Goal: Task Accomplishment & Management: Complete application form

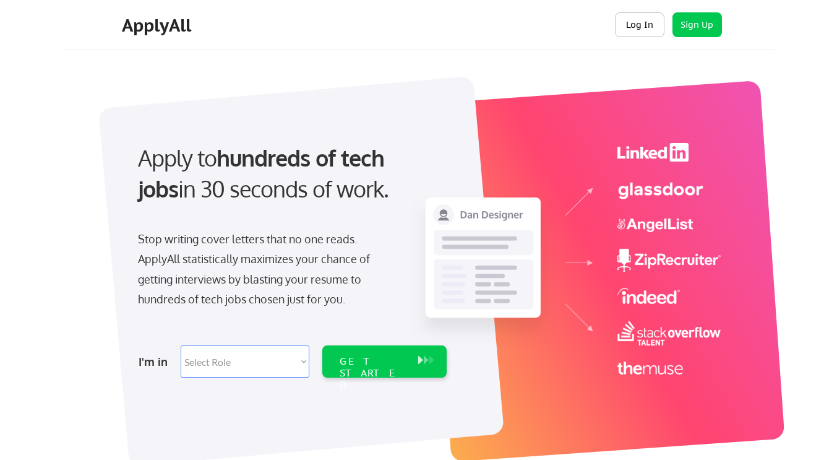
click at [647, 14] on button "Log In" at bounding box center [639, 24] width 49 height 25
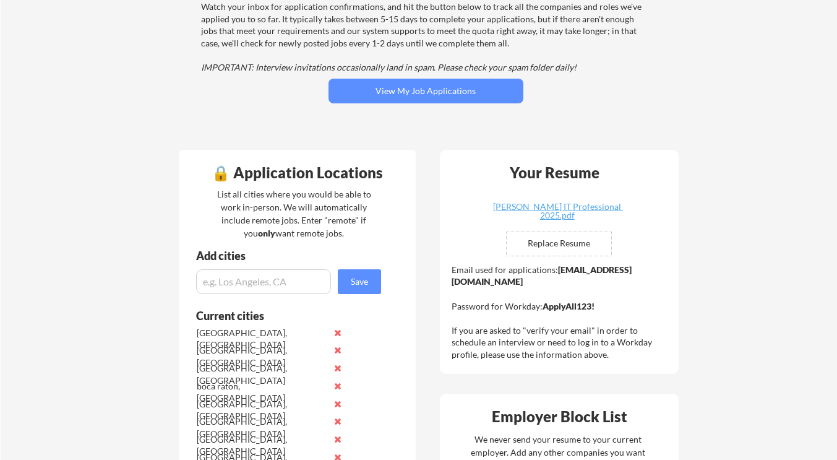
scroll to position [167, 0]
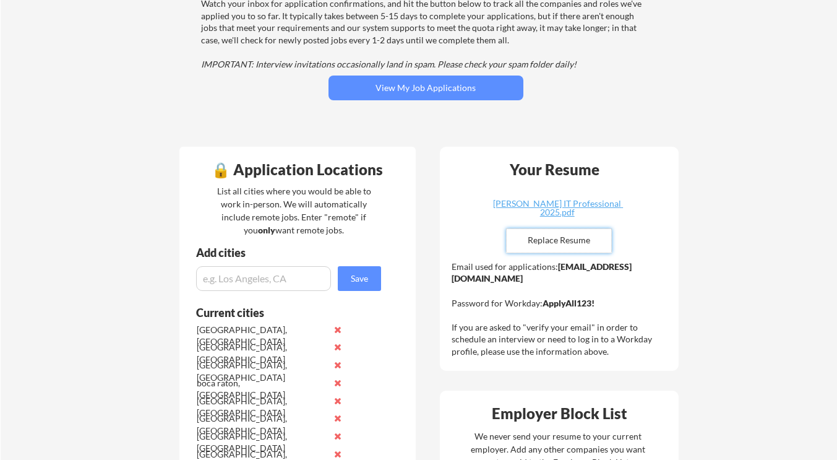
click at [537, 245] on input "file" at bounding box center [559, 241] width 105 height 24
type input "C:\fakepath\Delly_Sherwood_Strategy_Resume.pdf"
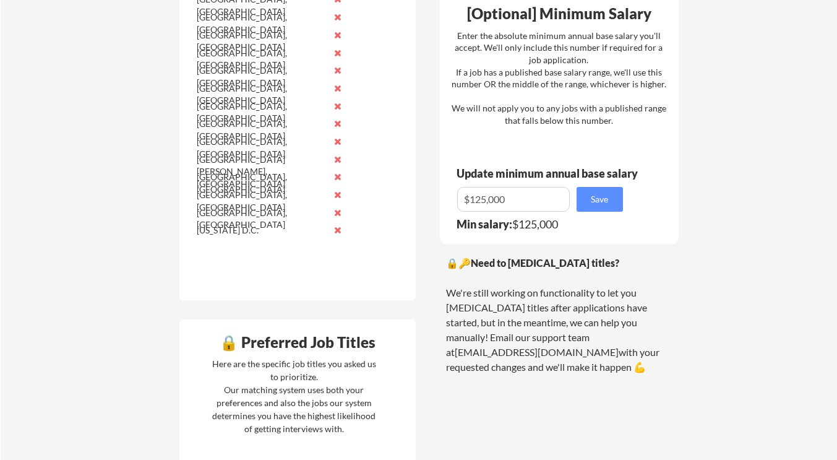
scroll to position [799, 0]
click at [530, 202] on input "input" at bounding box center [513, 198] width 113 height 25
type input "$100,000"
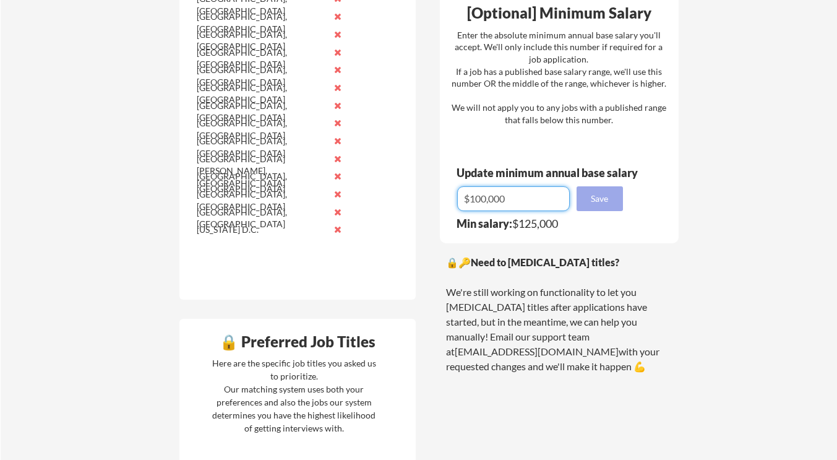
click at [581, 200] on button "Save" at bounding box center [599, 198] width 46 height 25
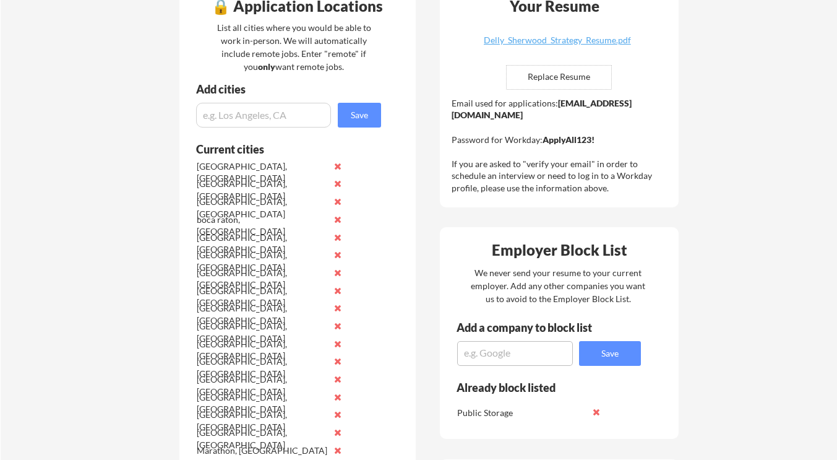
scroll to position [330, 0]
click at [293, 116] on input "input" at bounding box center [263, 115] width 135 height 25
type input "n"
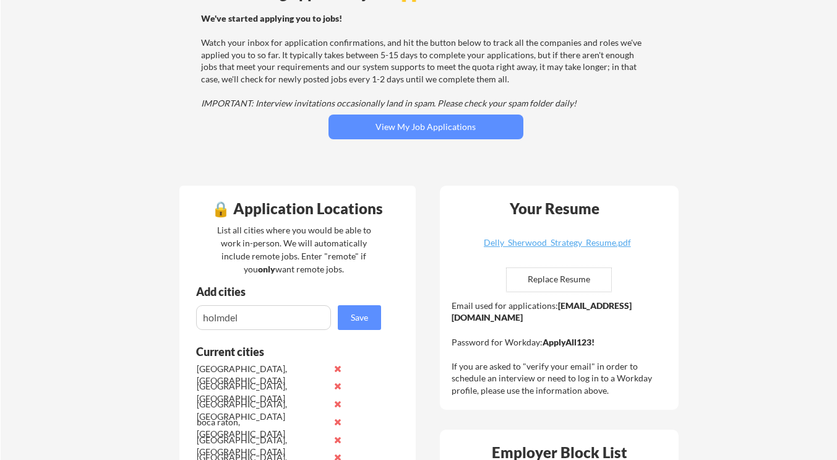
scroll to position [159, 0]
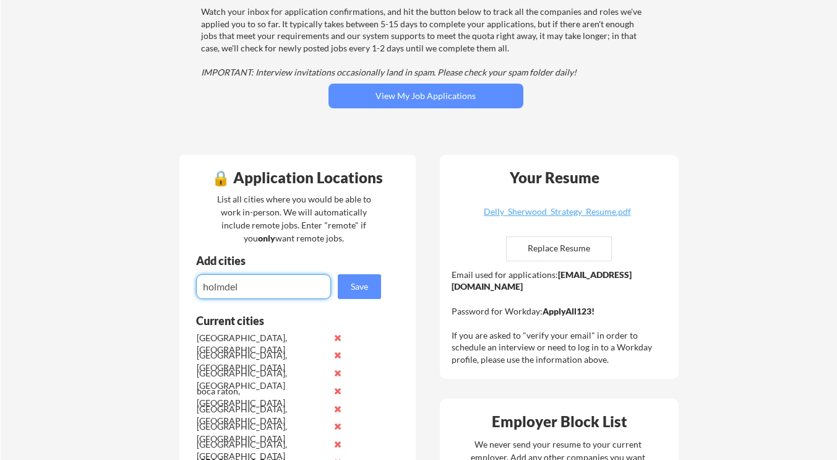
click at [255, 286] on input "input" at bounding box center [263, 286] width 135 height 25
type input "holmdel, [GEOGRAPHIC_DATA]"
click at [359, 289] on button "Save" at bounding box center [359, 286] width 43 height 25
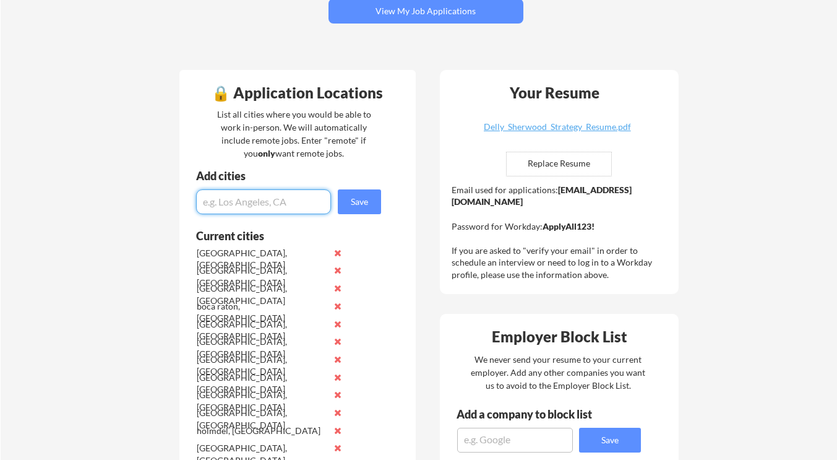
scroll to position [312, 0]
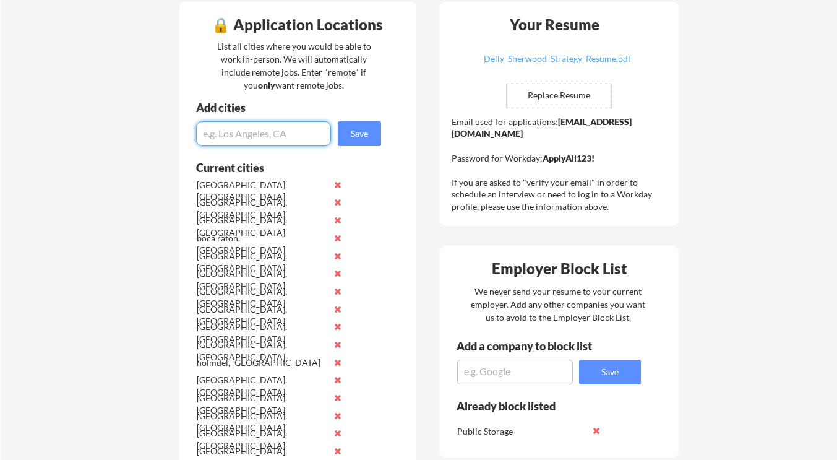
click at [288, 136] on input "input" at bounding box center [263, 133] width 135 height 25
type input "[US_STATE], [GEOGRAPHIC_DATA]"
click at [359, 138] on button "Save" at bounding box center [359, 133] width 43 height 25
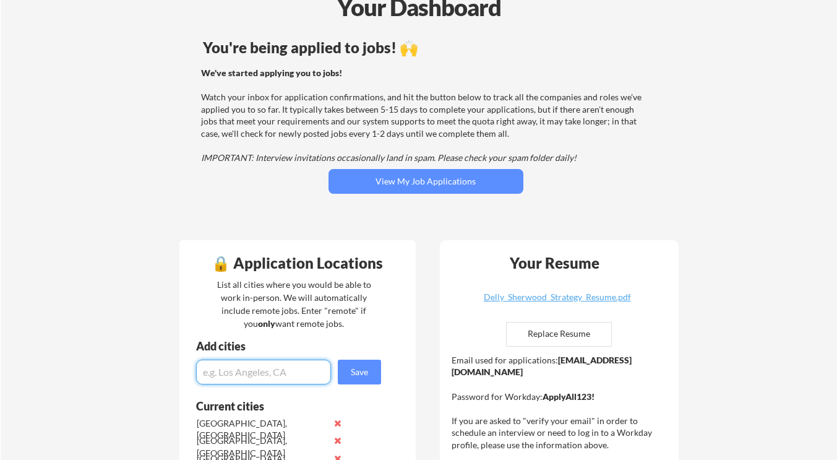
scroll to position [73, 0]
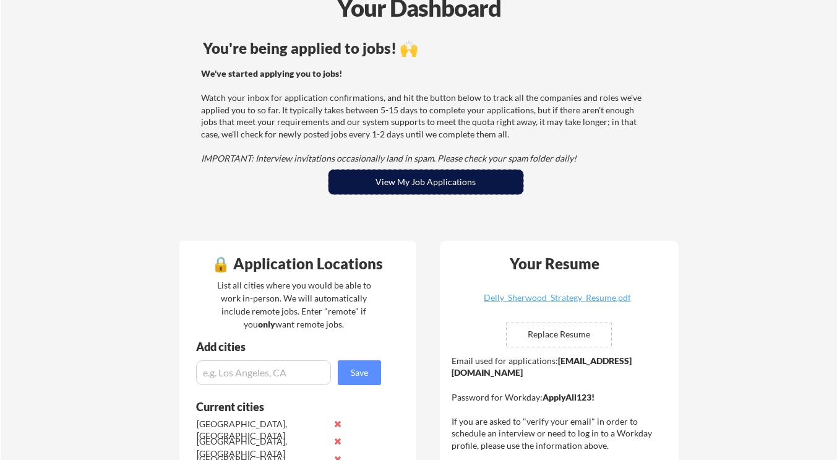
click at [353, 186] on button "View My Job Applications" at bounding box center [425, 181] width 195 height 25
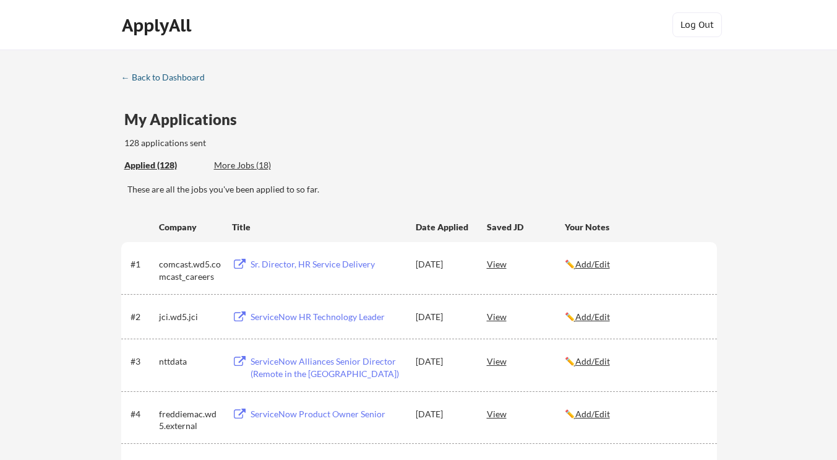
click at [162, 74] on div "← Back to Dashboard" at bounding box center [167, 77] width 93 height 9
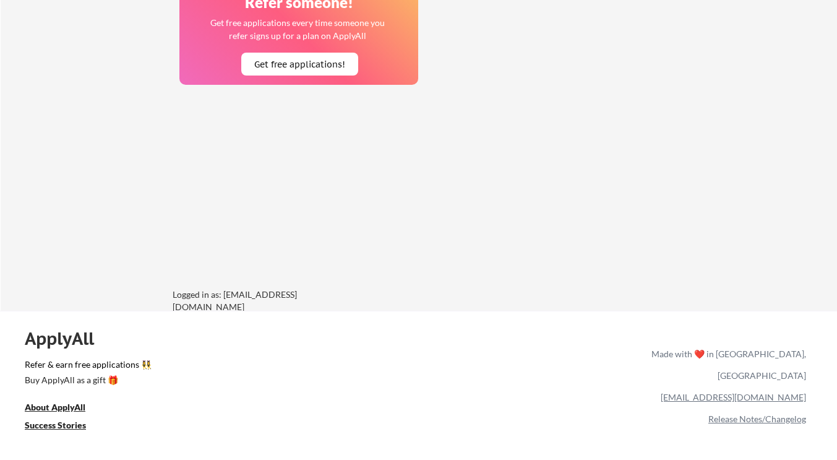
scroll to position [1900, 0]
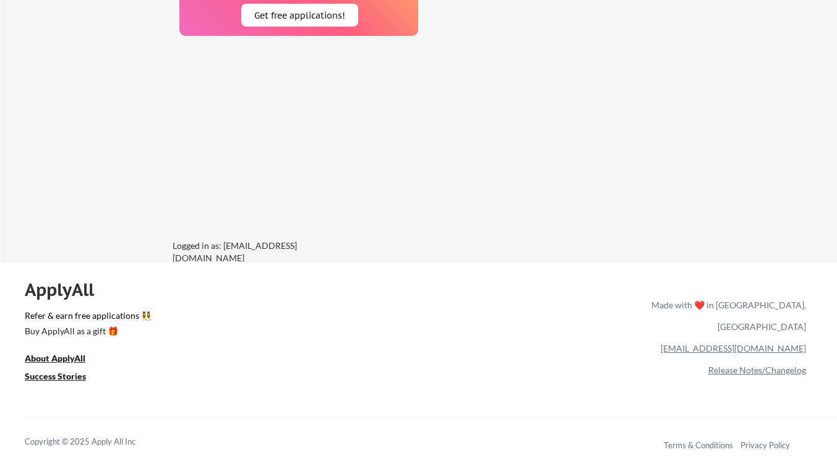
click at [755, 343] on link "[EMAIL_ADDRESS][DOMAIN_NAME]" at bounding box center [733, 348] width 145 height 11
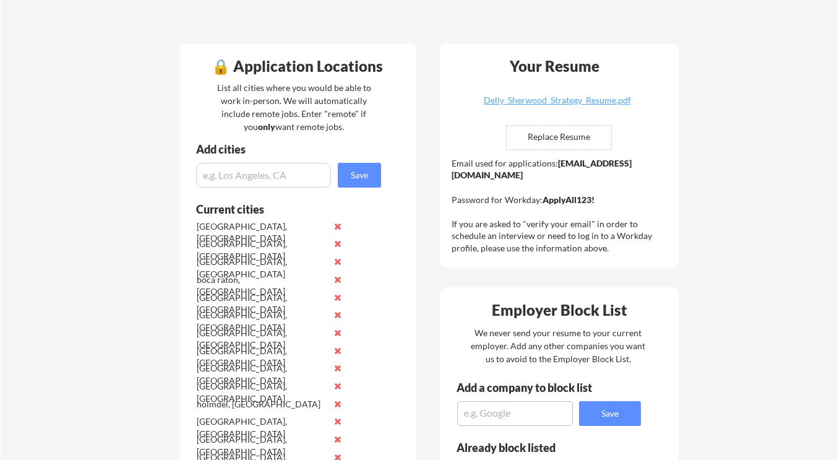
scroll to position [270, 0]
click at [244, 179] on input "input" at bounding box center [263, 175] width 135 height 25
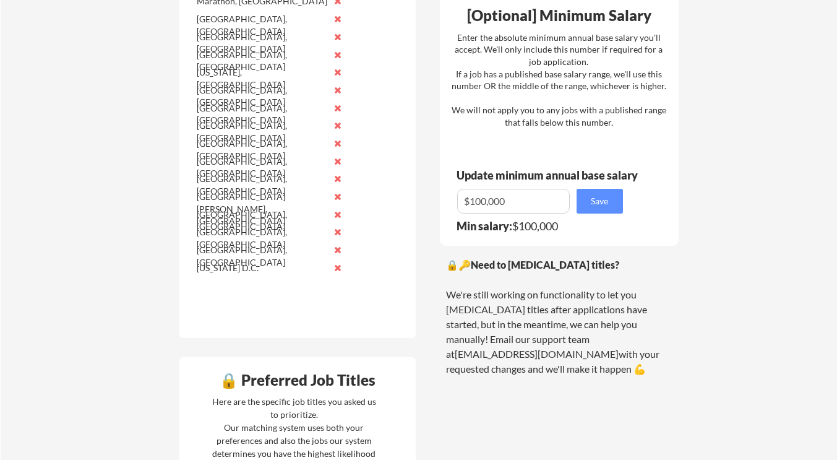
scroll to position [797, 0]
click at [481, 202] on input "input" at bounding box center [513, 200] width 113 height 25
type input "$140,000"
click at [598, 203] on button "Save" at bounding box center [599, 200] width 46 height 25
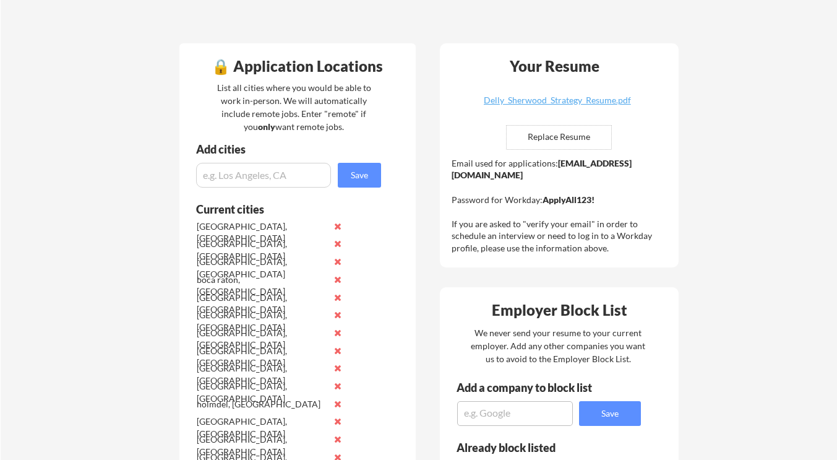
scroll to position [268, 0]
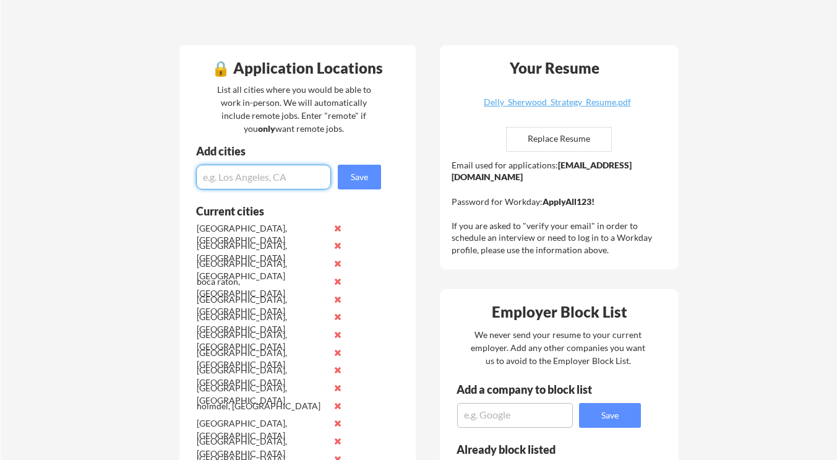
click at [265, 182] on input "input" at bounding box center [263, 177] width 135 height 25
type input "salt lake city, utah"
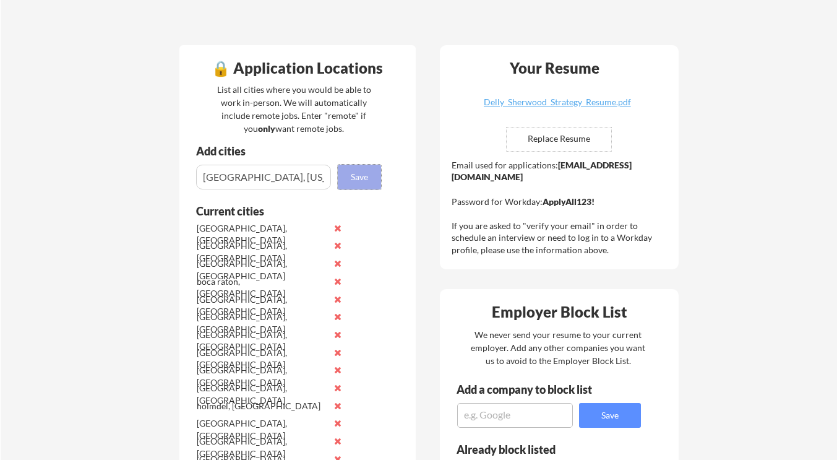
click at [369, 175] on button "Save" at bounding box center [359, 177] width 43 height 25
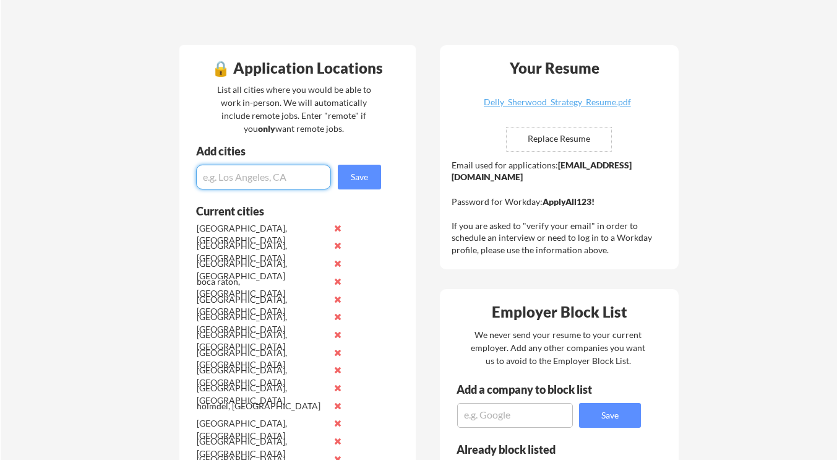
click at [257, 186] on input "input" at bounding box center [263, 177] width 135 height 25
type input "los angeles, ca"
click at [371, 186] on button "Save" at bounding box center [359, 177] width 43 height 25
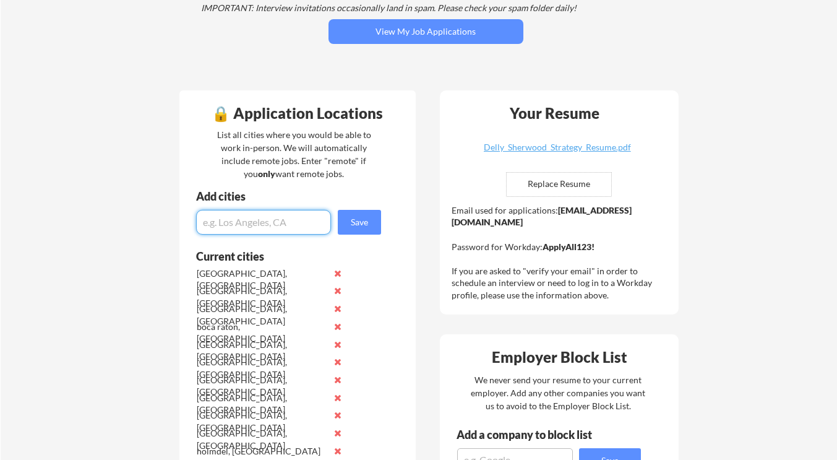
scroll to position [223, 0]
click at [280, 213] on input "input" at bounding box center [263, 222] width 135 height 25
type input "boise, id"
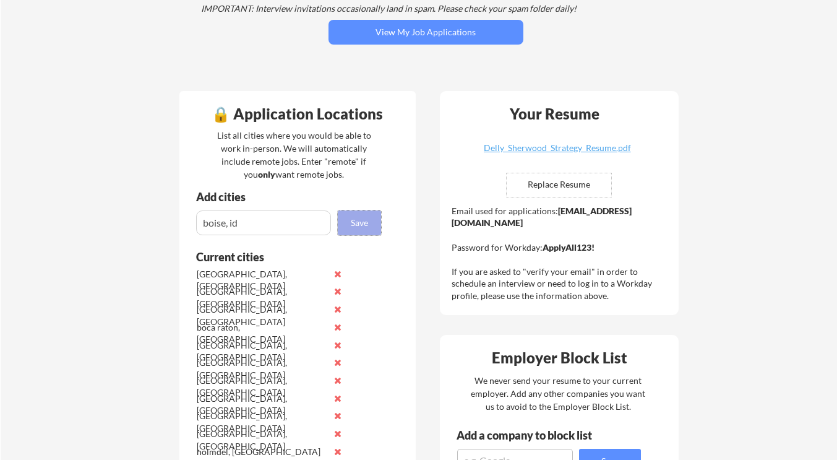
click at [341, 224] on button "Save" at bounding box center [359, 222] width 43 height 25
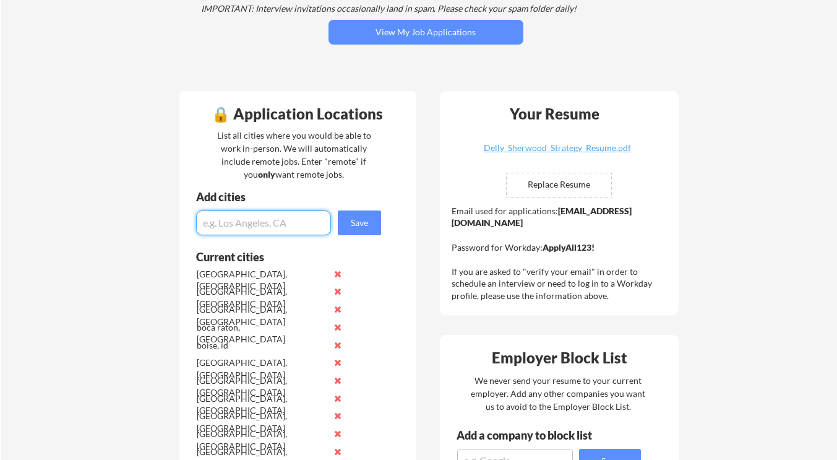
click at [311, 228] on input "input" at bounding box center [263, 222] width 135 height 25
type input "cincinatti, oh"
click at [349, 223] on button "Save" at bounding box center [359, 222] width 43 height 25
type input "[GEOGRAPHIC_DATA], [GEOGRAPHIC_DATA]"
click at [349, 223] on button "Save" at bounding box center [359, 222] width 43 height 25
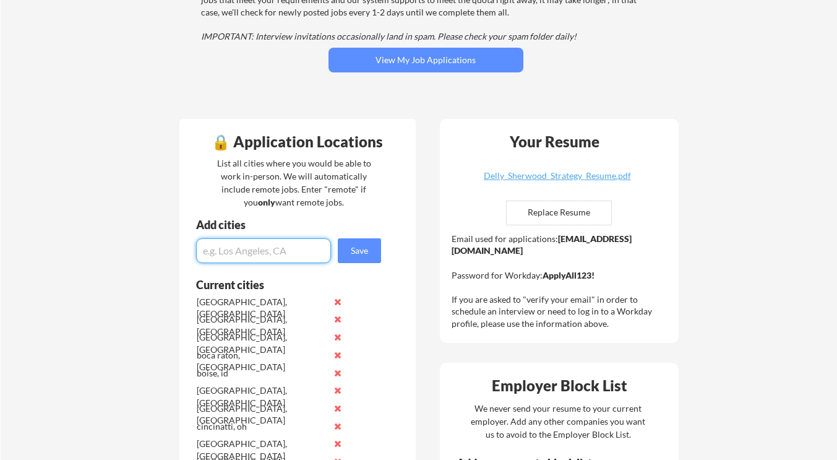
scroll to position [194, 0]
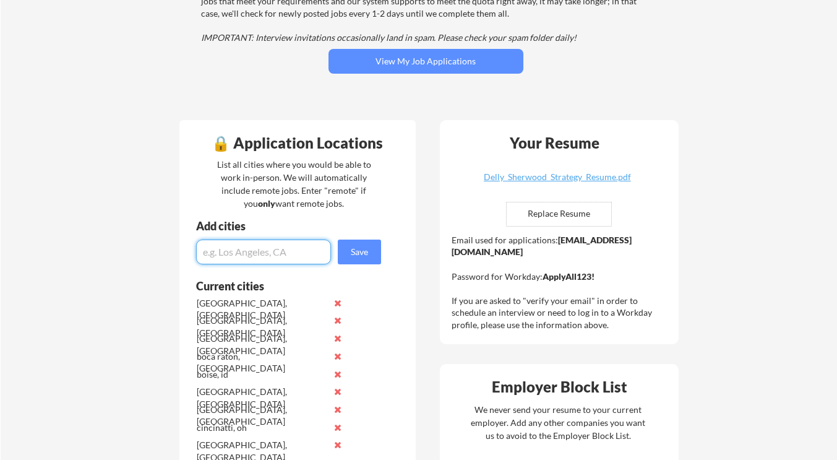
click at [268, 255] on input "input" at bounding box center [263, 251] width 135 height 25
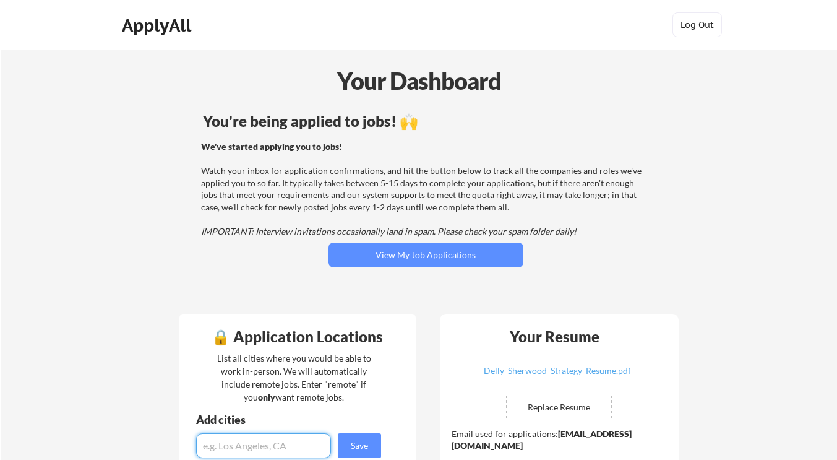
click at [149, 21] on div "ApplyAll" at bounding box center [158, 25] width 73 height 21
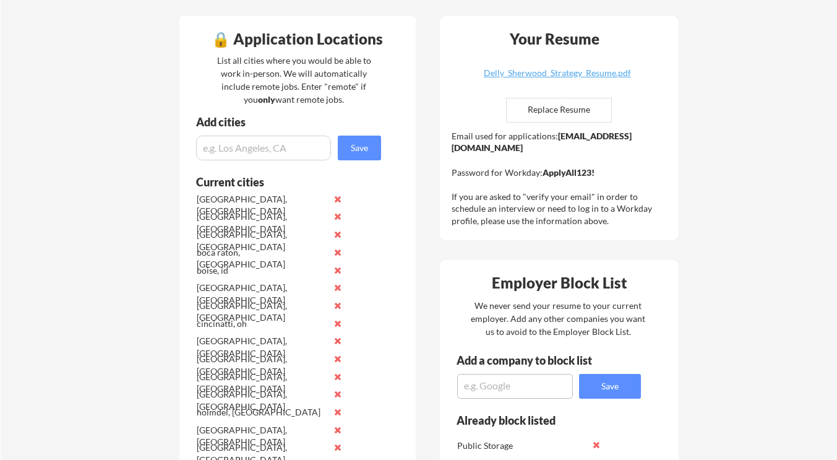
scroll to position [299, 0]
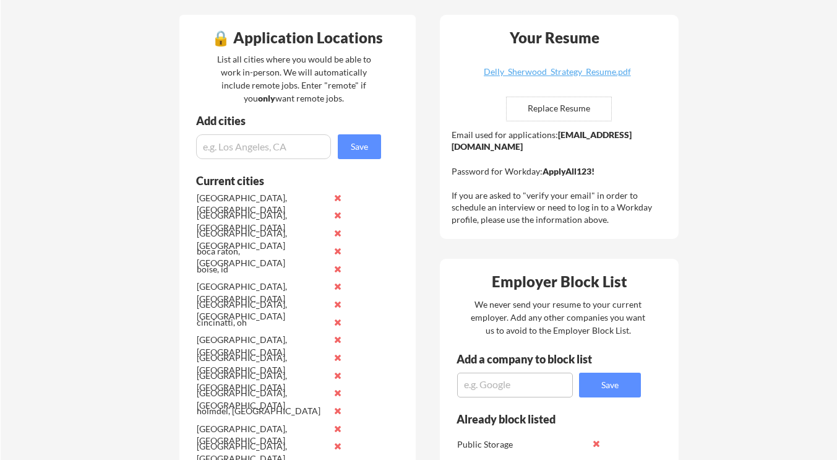
click at [296, 153] on input "input" at bounding box center [263, 146] width 135 height 25
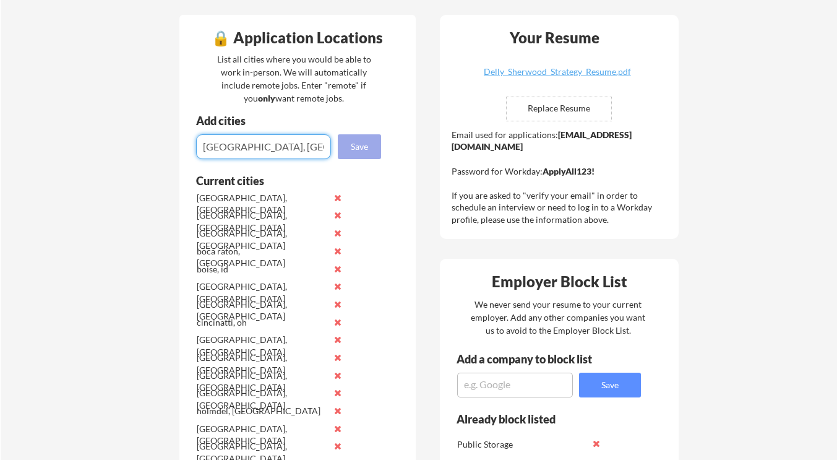
type input "[GEOGRAPHIC_DATA], [GEOGRAPHIC_DATA]"
click at [369, 145] on button "Save" at bounding box center [359, 146] width 43 height 25
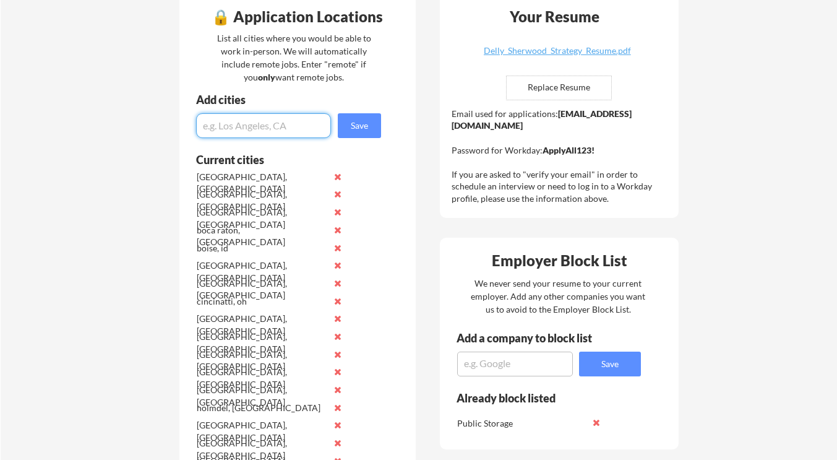
scroll to position [314, 0]
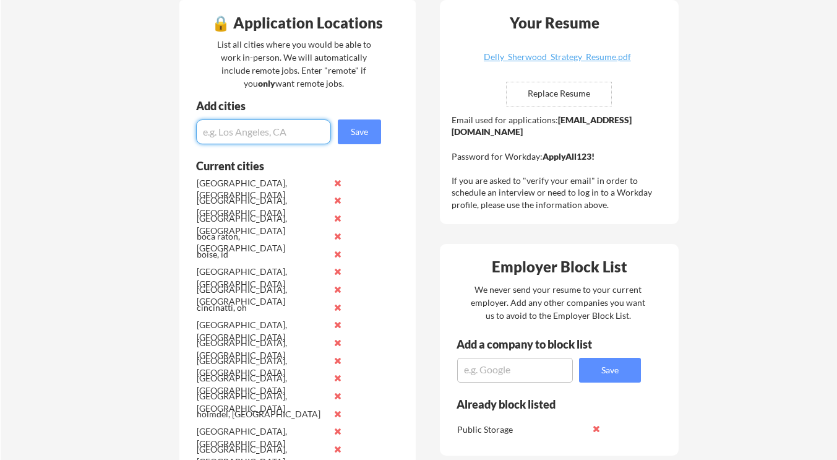
click at [268, 132] on input "input" at bounding box center [263, 131] width 135 height 25
type input "[GEOGRAPHIC_DATA], [GEOGRAPHIC_DATA]"
click at [380, 115] on div "Add cities" at bounding box center [289, 109] width 221 height 19
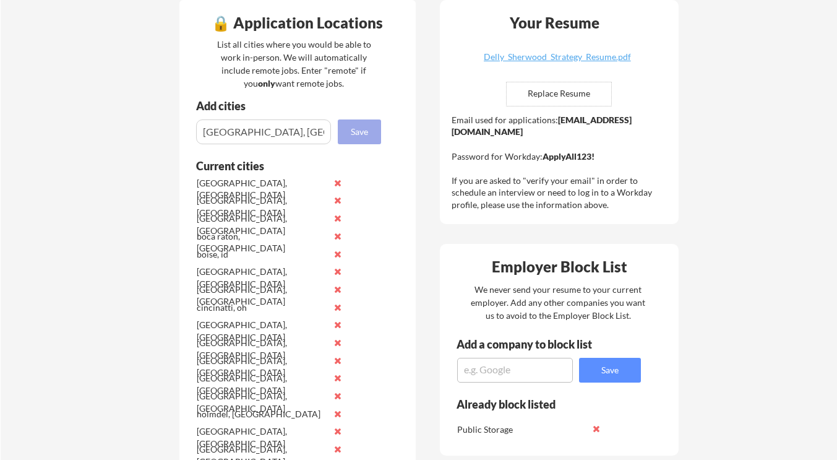
click at [375, 128] on button "Save" at bounding box center [359, 131] width 43 height 25
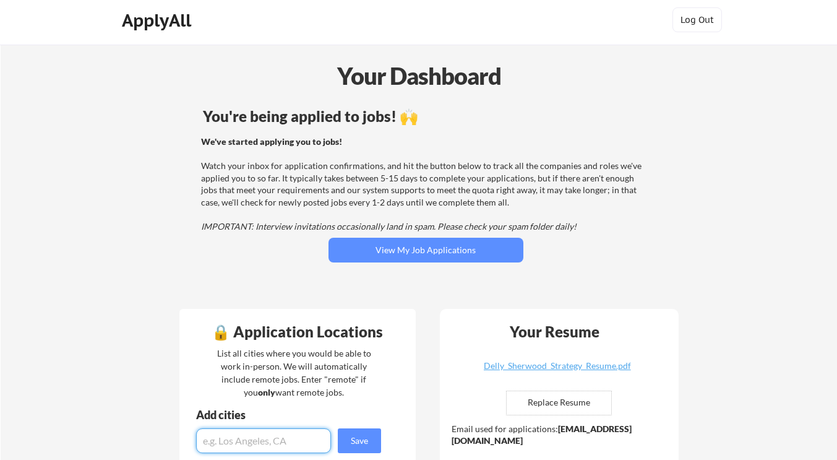
scroll to position [0, 0]
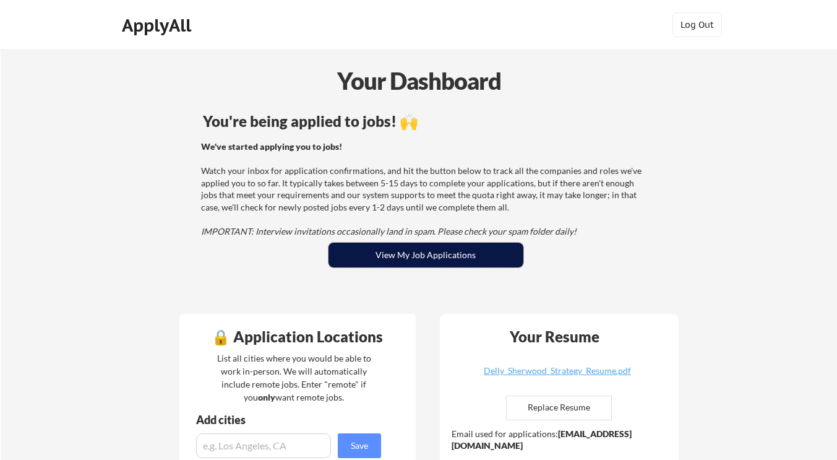
click at [388, 254] on button "View My Job Applications" at bounding box center [425, 254] width 195 height 25
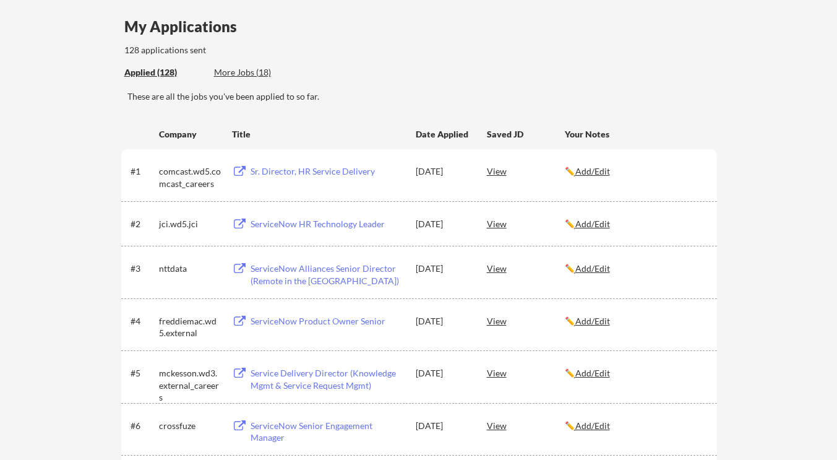
scroll to position [94, 0]
click at [495, 262] on div "View" at bounding box center [526, 266] width 78 height 22
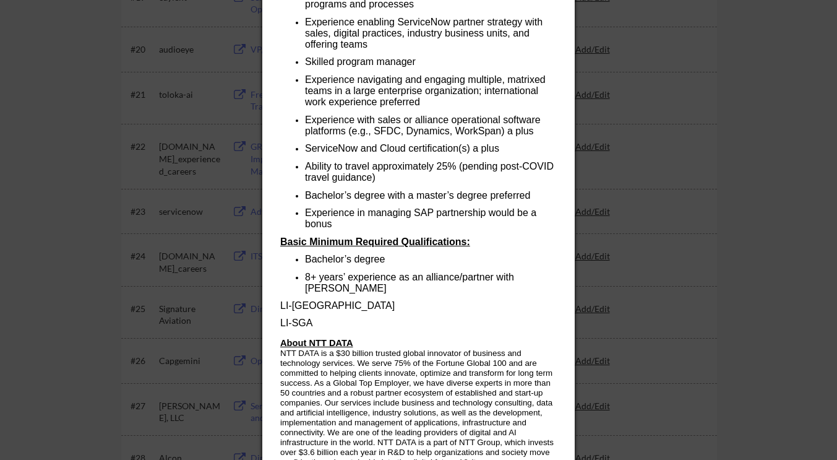
scroll to position [1201, 0]
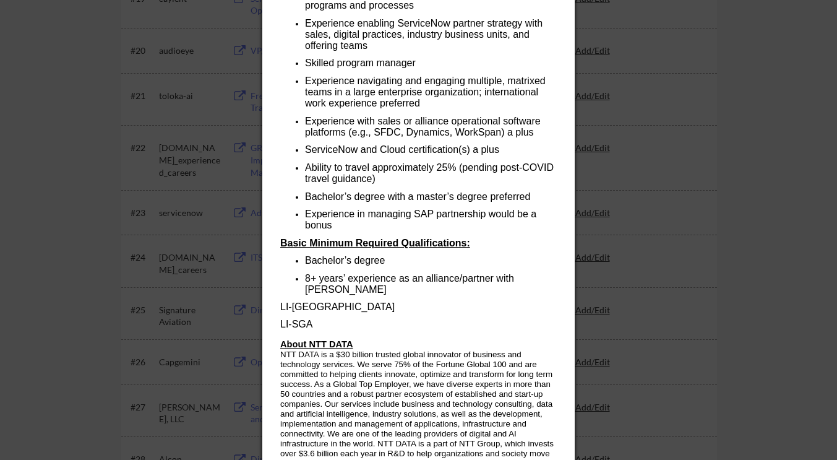
click at [61, 277] on div at bounding box center [418, 230] width 837 height 460
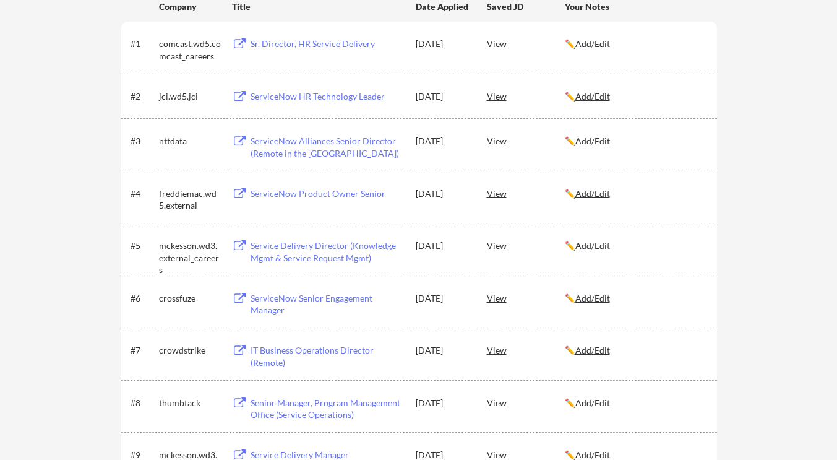
scroll to position [221, 0]
click at [502, 245] on div "View" at bounding box center [526, 244] width 78 height 22
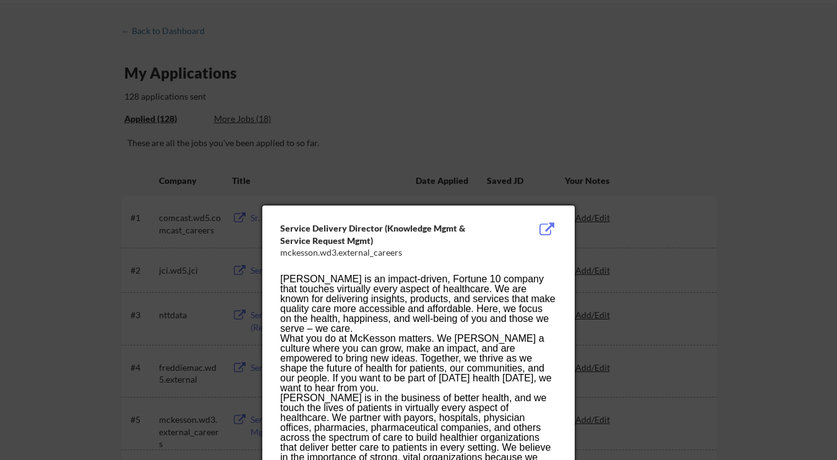
scroll to position [41, 0]
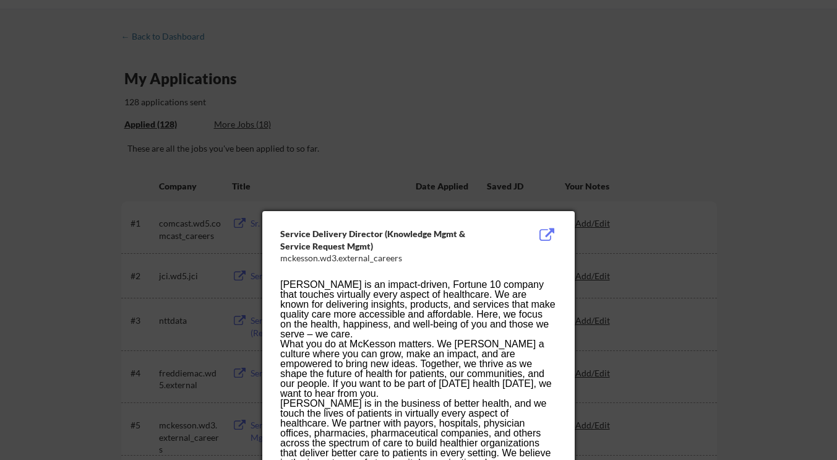
click at [91, 254] on div at bounding box center [418, 230] width 837 height 460
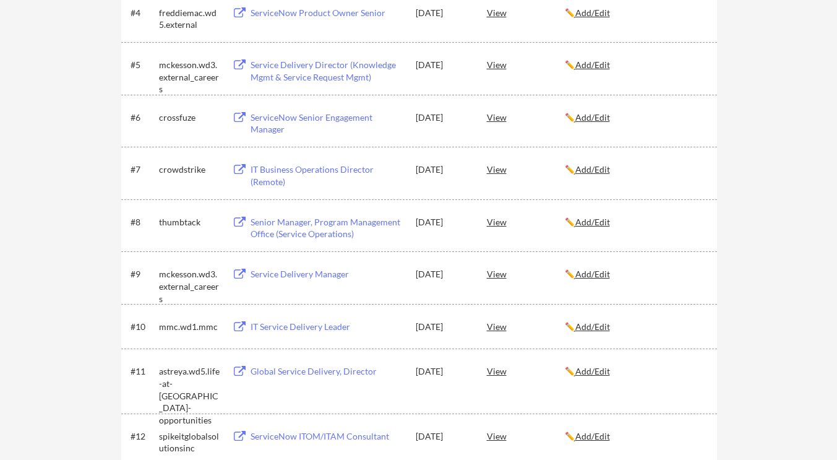
scroll to position [411, 0]
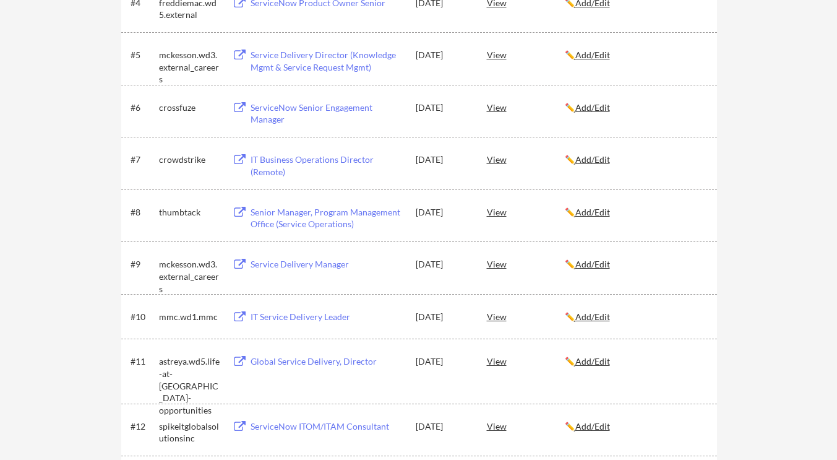
click at [489, 165] on div "View" at bounding box center [526, 159] width 78 height 22
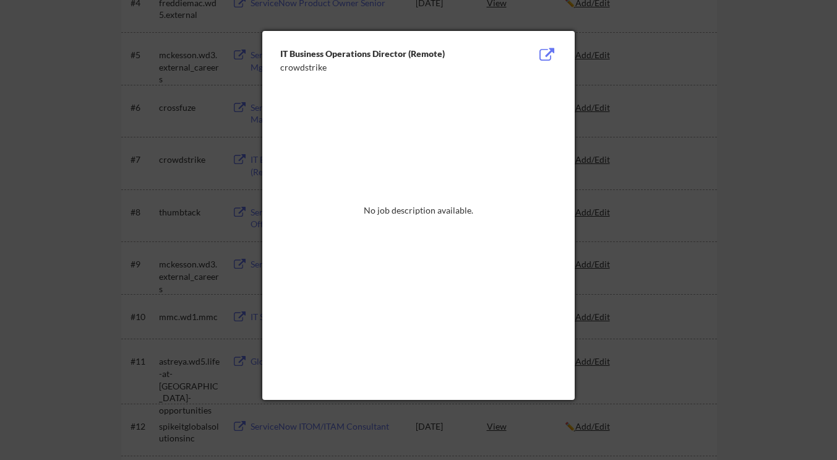
click at [103, 140] on div at bounding box center [418, 230] width 837 height 460
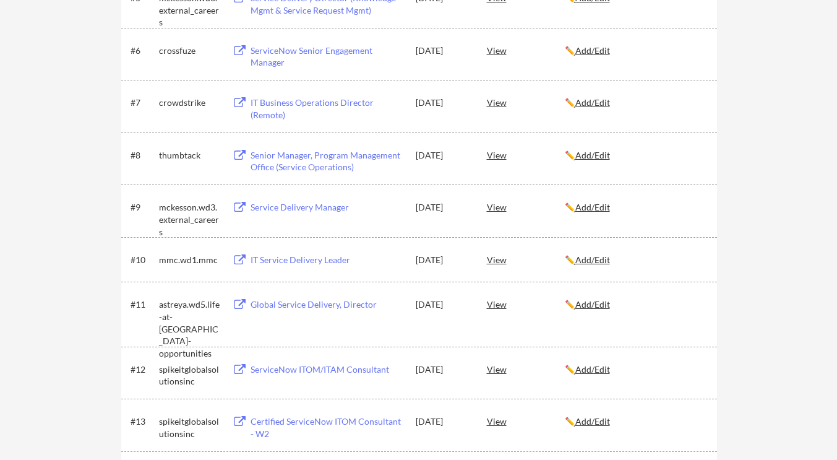
scroll to position [469, 0]
click at [494, 155] on div "View" at bounding box center [526, 153] width 78 height 22
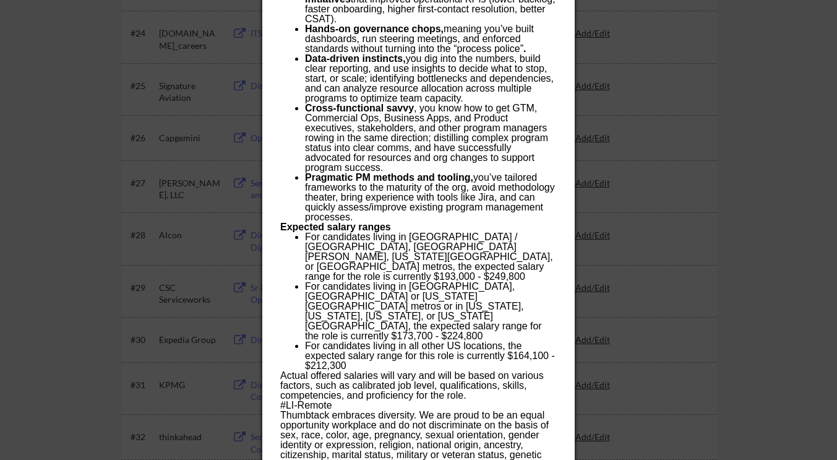
scroll to position [1427, 0]
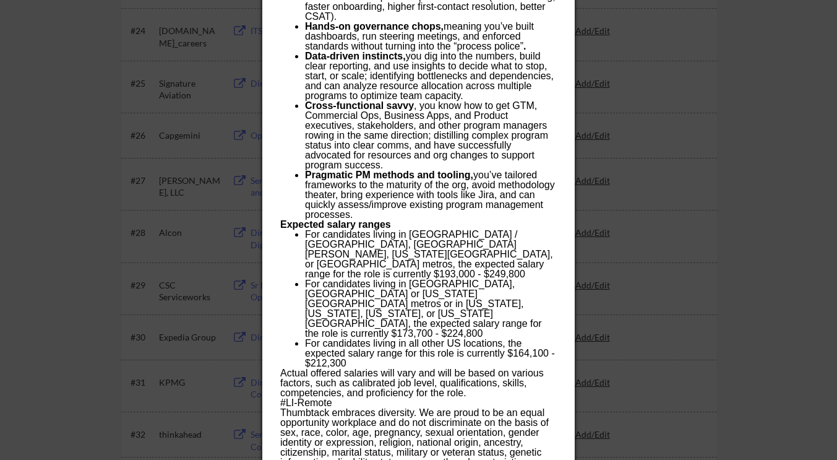
click at [108, 307] on div at bounding box center [418, 230] width 837 height 460
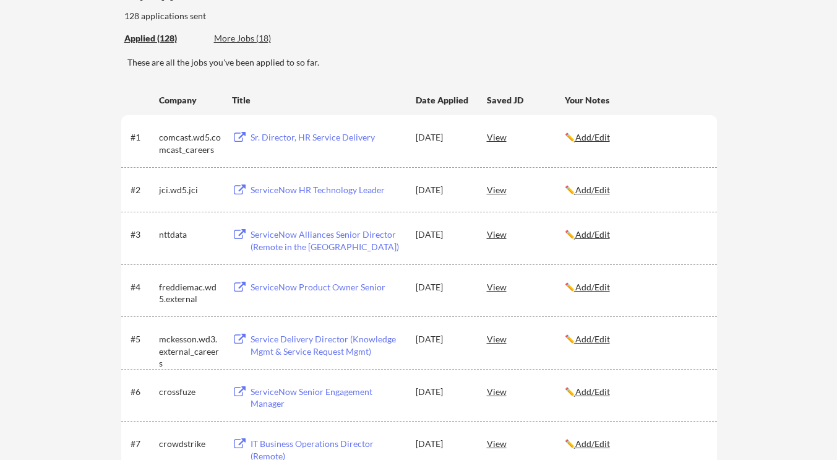
scroll to position [0, 0]
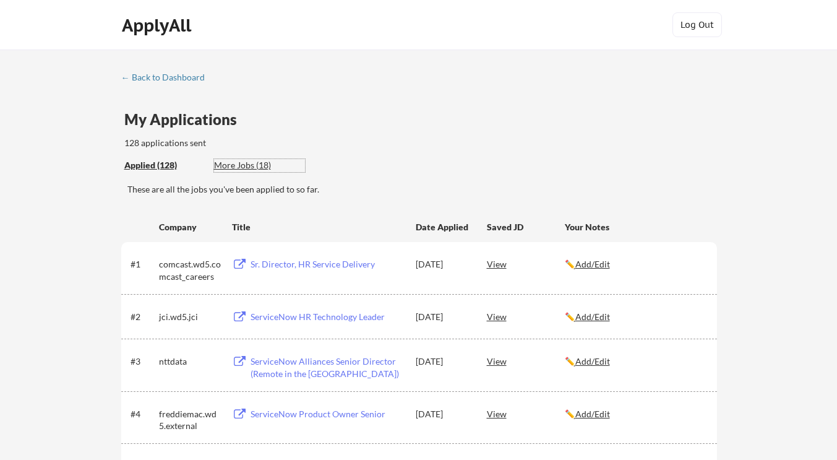
click at [238, 168] on div "More Jobs (18)" at bounding box center [259, 165] width 91 height 12
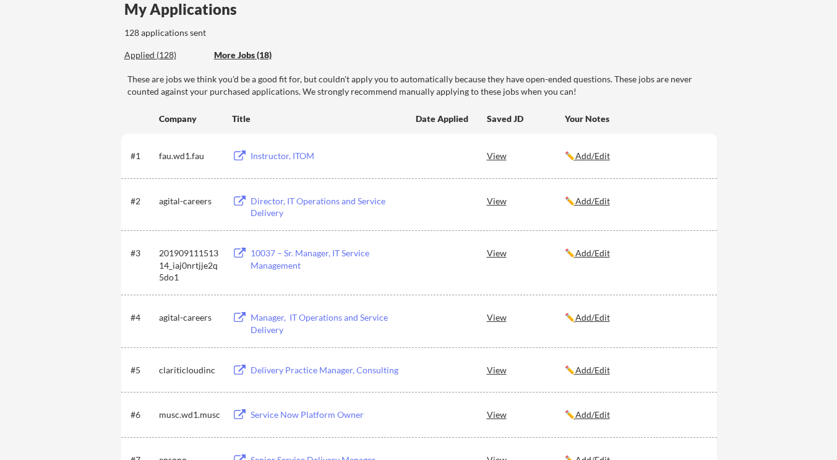
scroll to position [111, 0]
click at [495, 197] on div "View" at bounding box center [526, 200] width 78 height 22
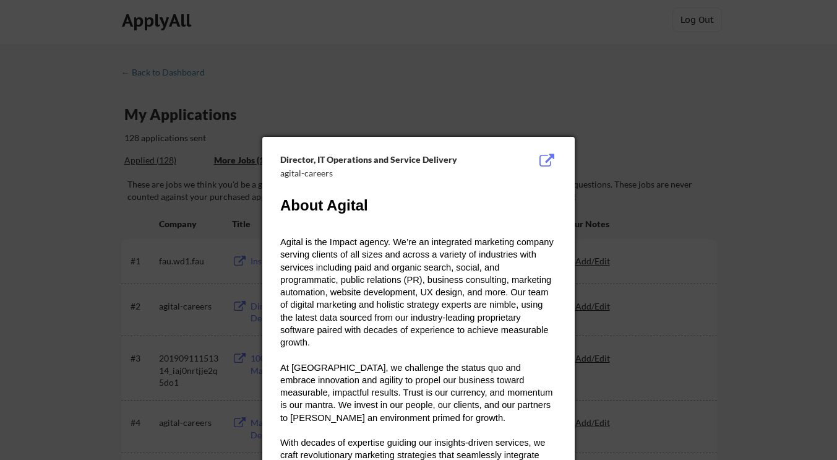
scroll to position [0, 0]
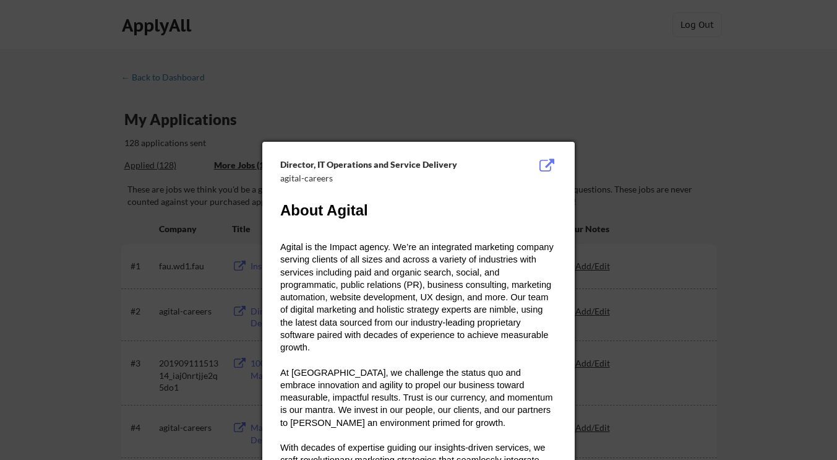
click at [544, 161] on button at bounding box center [546, 165] width 19 height 15
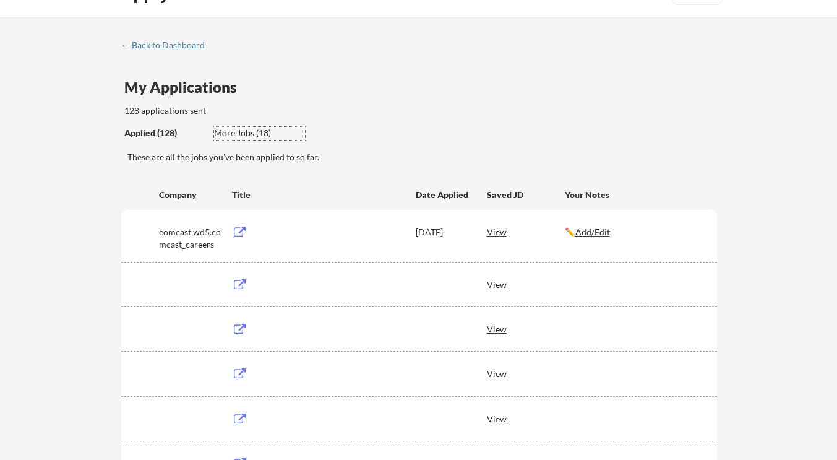
click at [242, 134] on div "More Jobs (18)" at bounding box center [259, 133] width 91 height 12
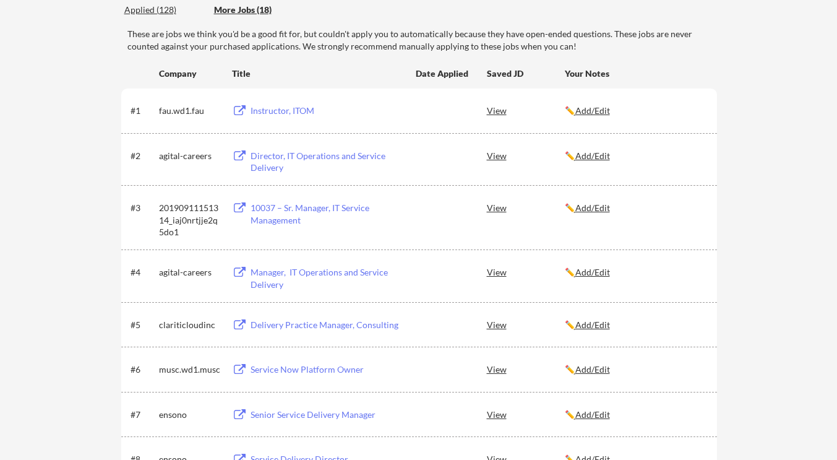
scroll to position [162, 0]
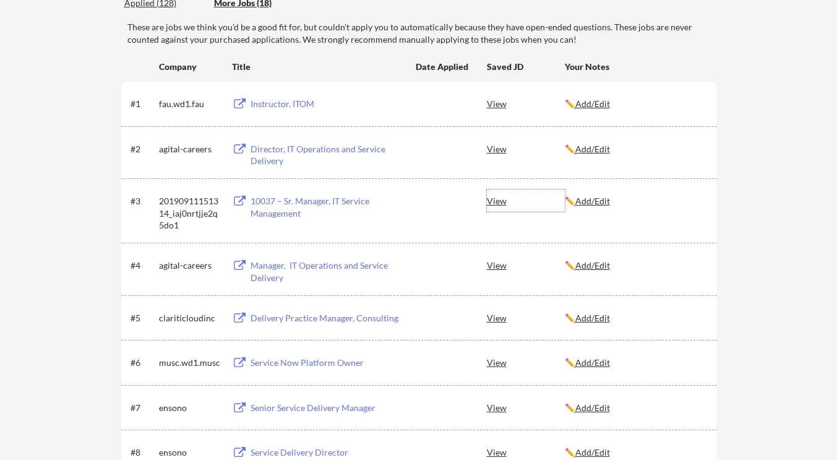
click at [502, 198] on div "View" at bounding box center [526, 200] width 78 height 22
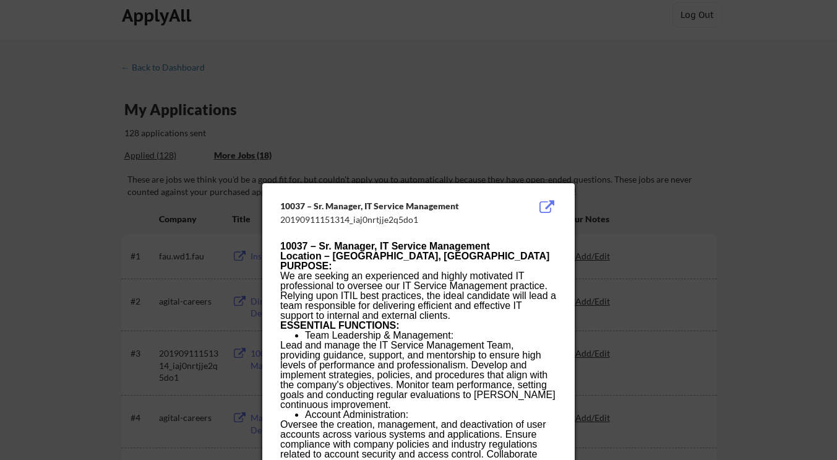
scroll to position [0, 0]
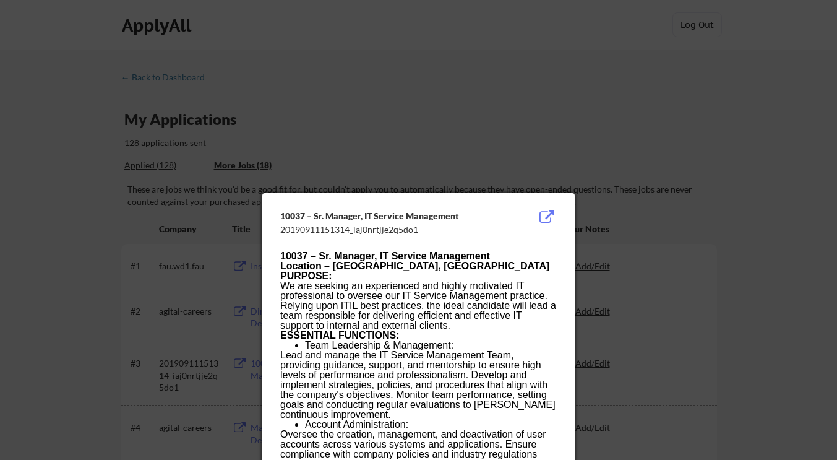
click at [524, 123] on div at bounding box center [418, 230] width 837 height 460
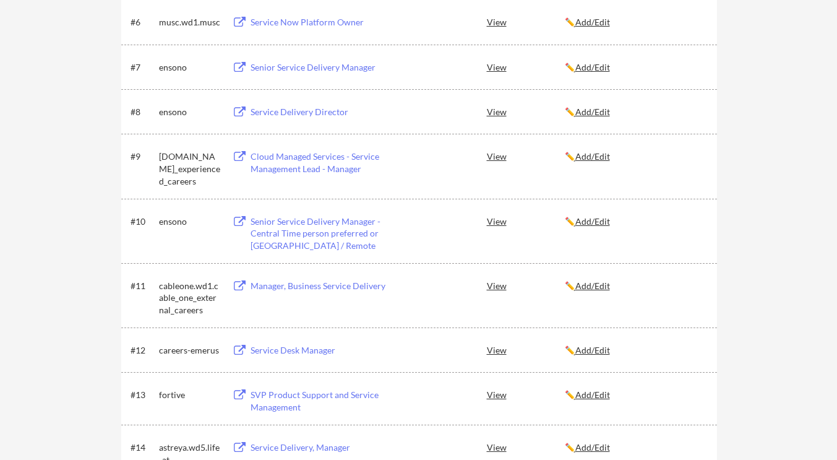
scroll to position [509, 0]
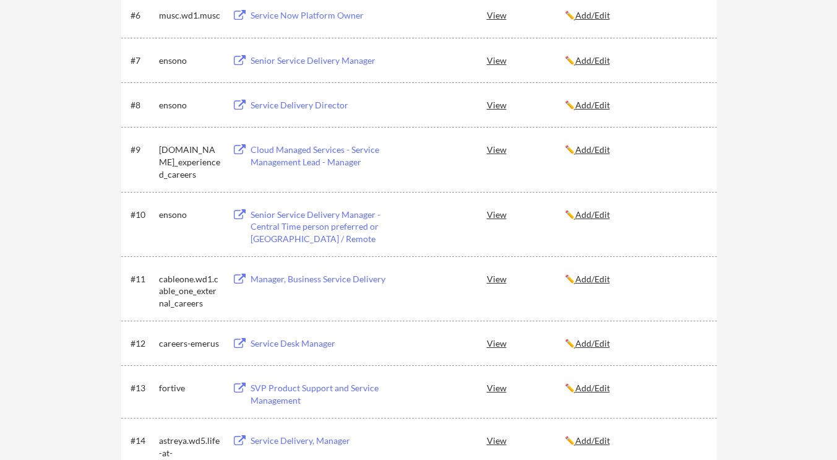
click at [494, 103] on div "View" at bounding box center [526, 104] width 78 height 22
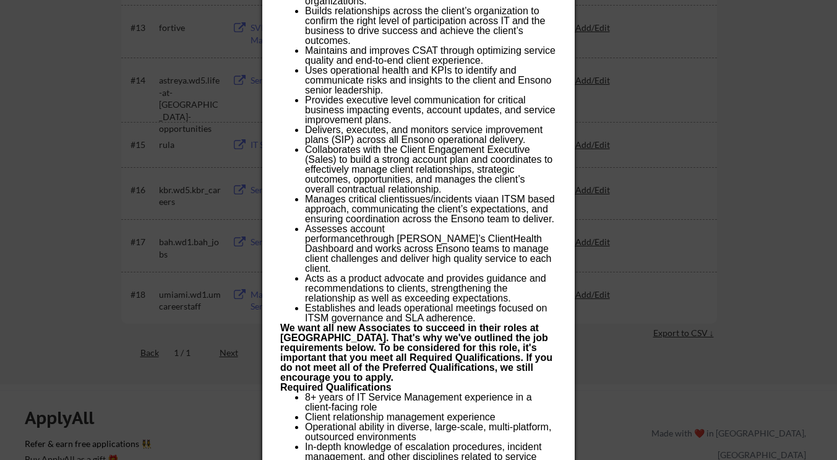
scroll to position [868, 0]
click at [119, 216] on div at bounding box center [418, 230] width 837 height 460
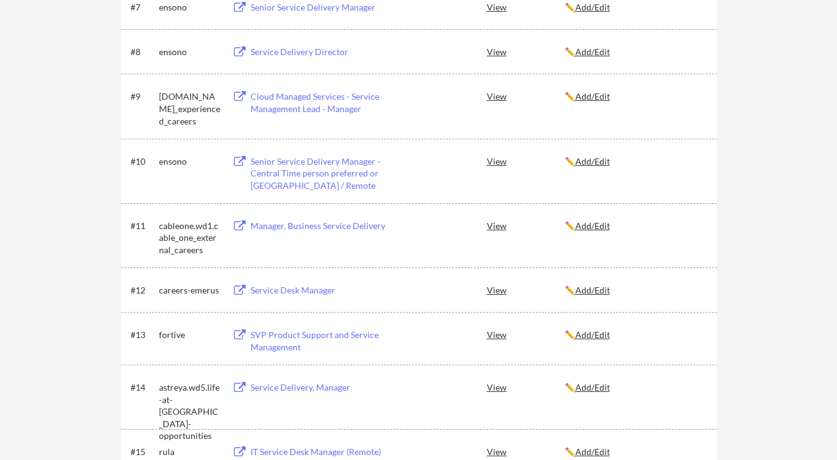
scroll to position [563, 0]
click at [490, 285] on div "View" at bounding box center [526, 288] width 78 height 22
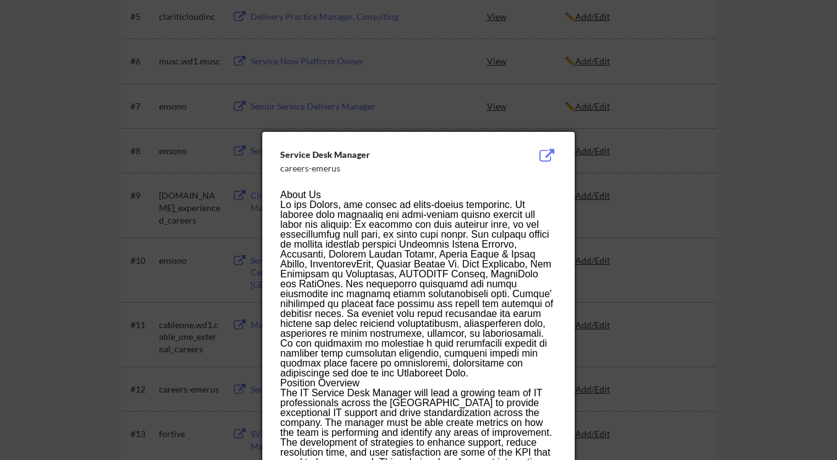
scroll to position [463, 0]
click at [549, 153] on button at bounding box center [546, 156] width 19 height 15
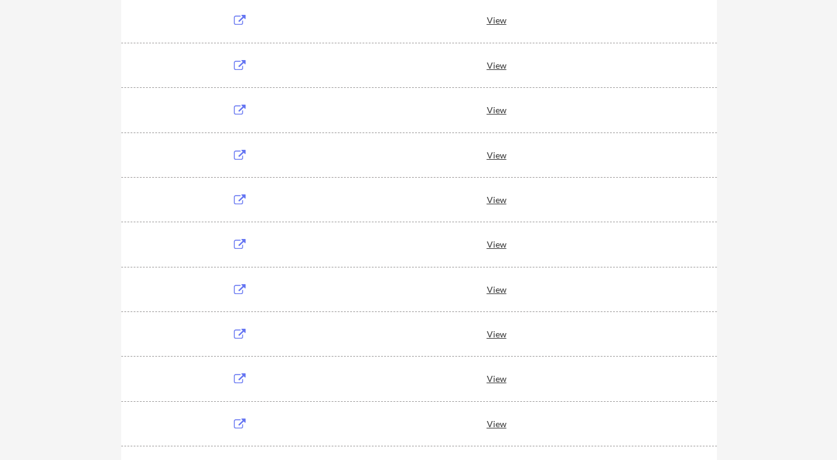
scroll to position [82, 0]
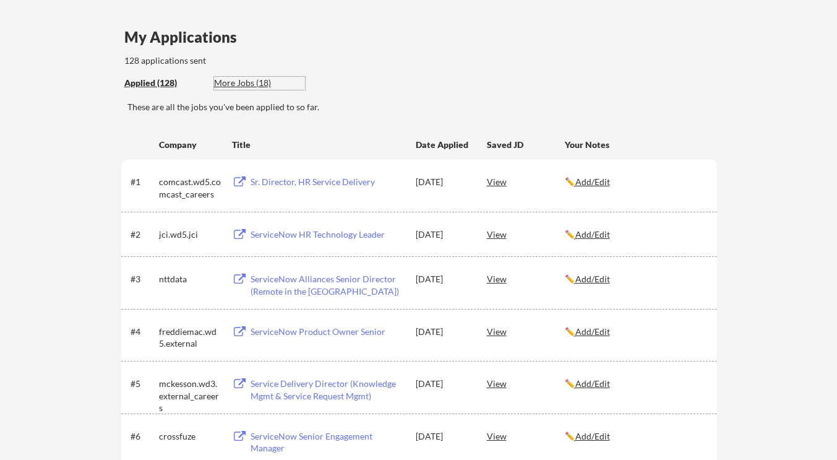
click at [235, 85] on div "More Jobs (18)" at bounding box center [259, 83] width 91 height 12
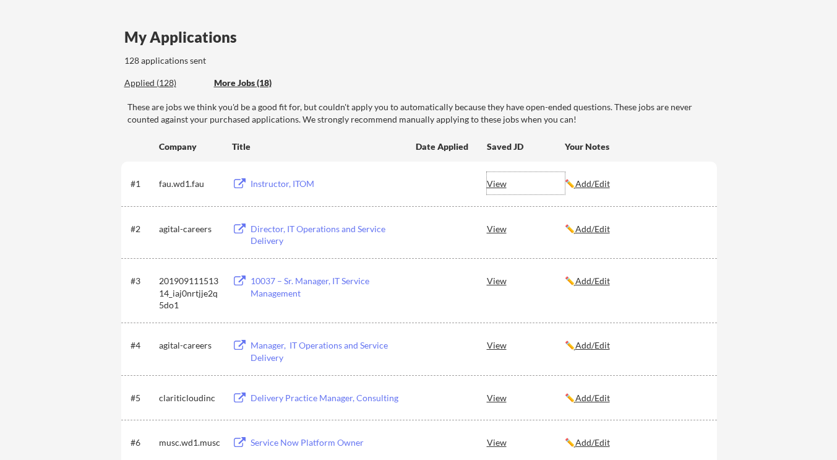
click at [505, 186] on div "View" at bounding box center [526, 183] width 78 height 22
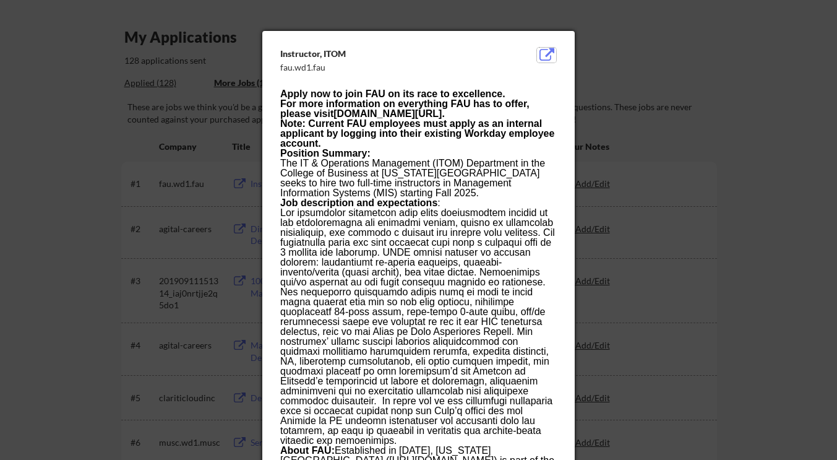
click at [547, 50] on button at bounding box center [546, 55] width 19 height 15
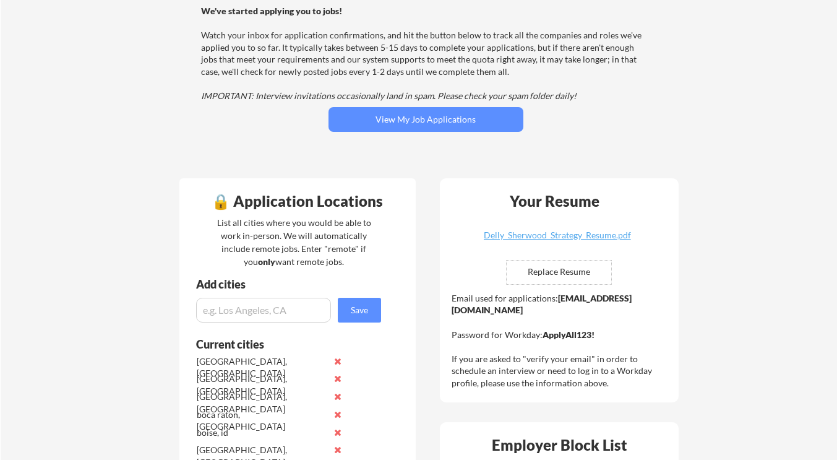
scroll to position [135, 0]
click at [231, 301] on input "input" at bounding box center [263, 310] width 135 height 25
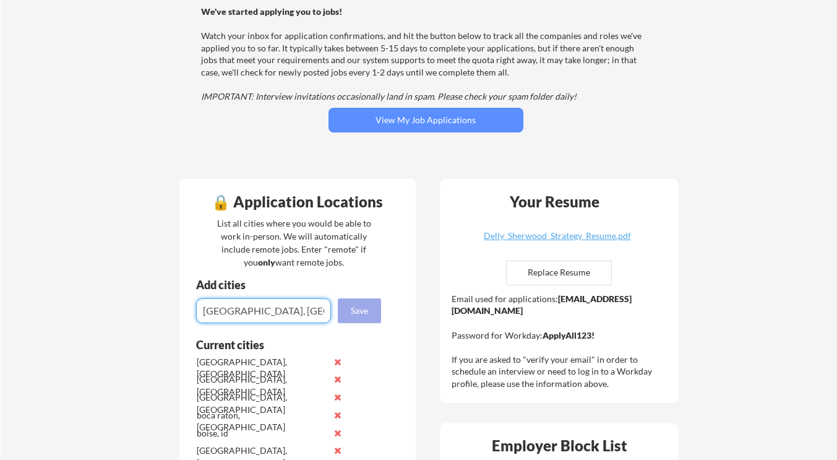
type input "[GEOGRAPHIC_DATA], [GEOGRAPHIC_DATA]"
click at [362, 322] on button "Save" at bounding box center [359, 310] width 43 height 25
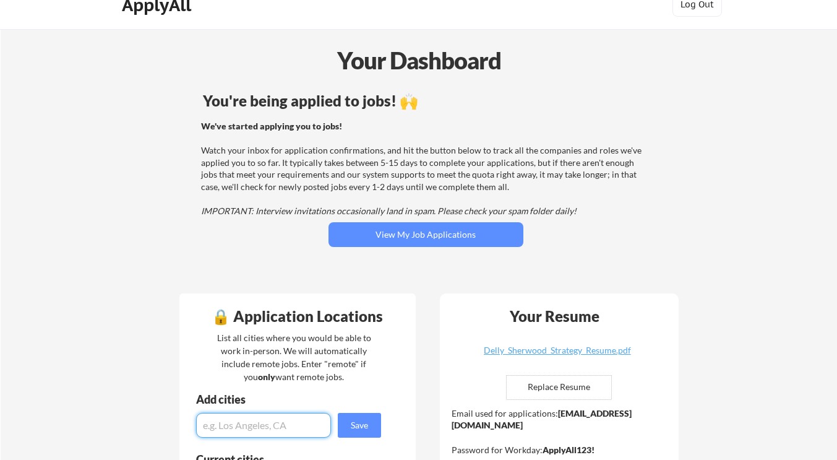
scroll to position [0, 0]
